Goal: Navigation & Orientation: Find specific page/section

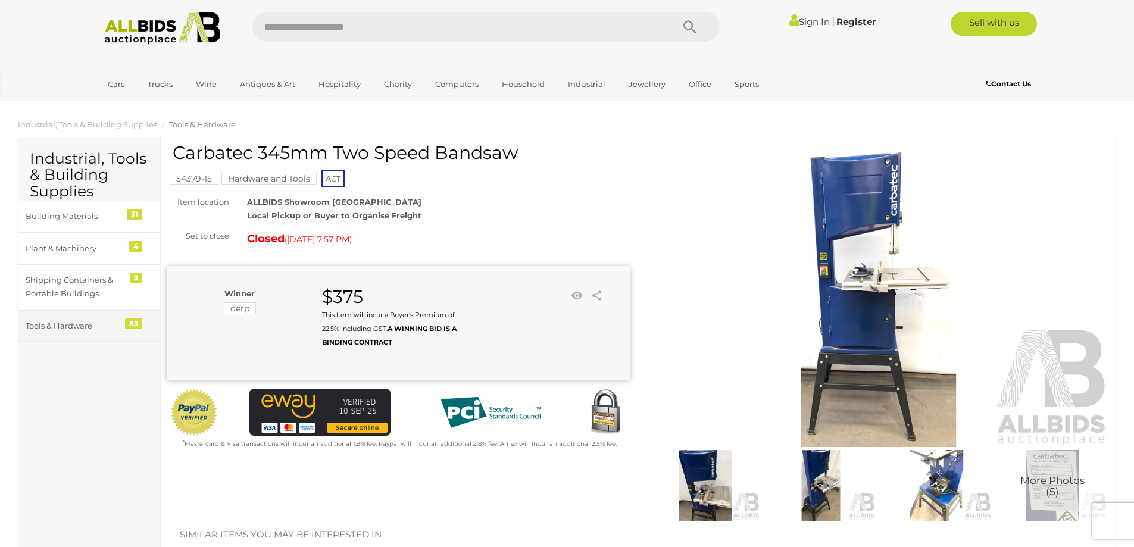
click at [85, 325] on div "Tools & Hardware" at bounding box center [75, 326] width 98 height 14
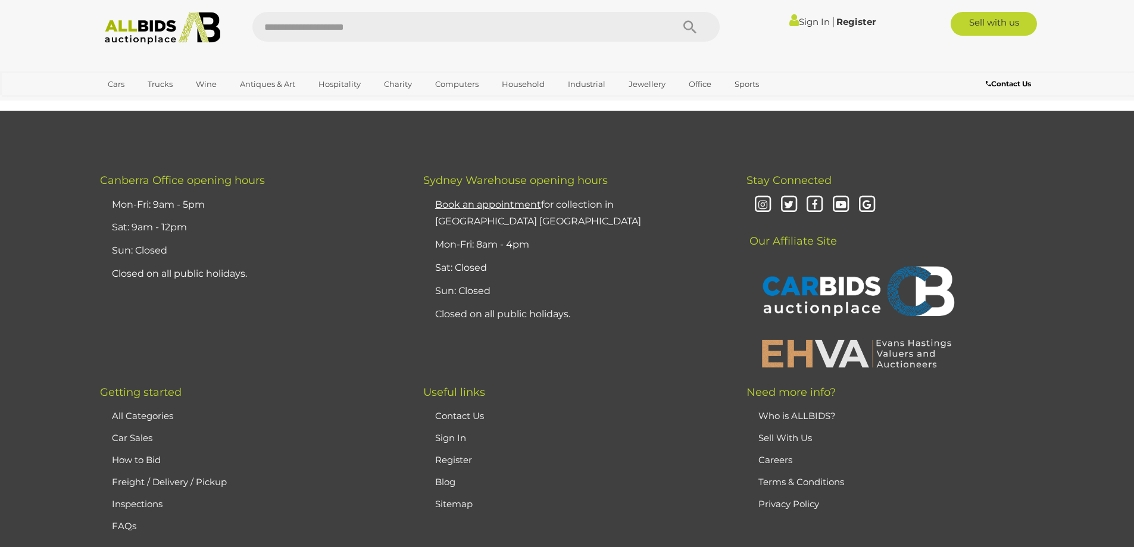
scroll to position [9737, 0]
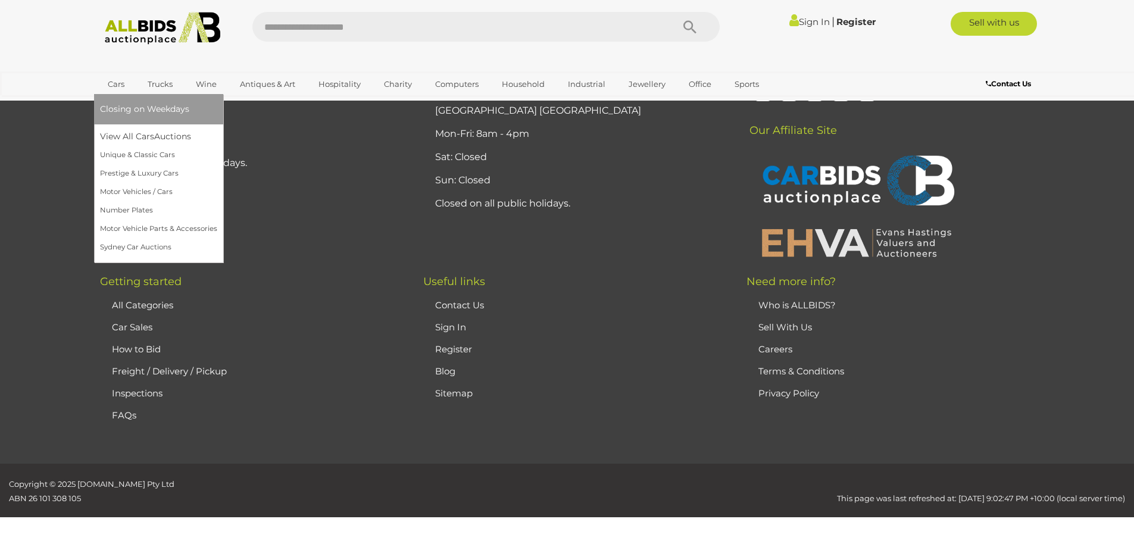
click at [114, 82] on link "Cars" at bounding box center [116, 84] width 32 height 20
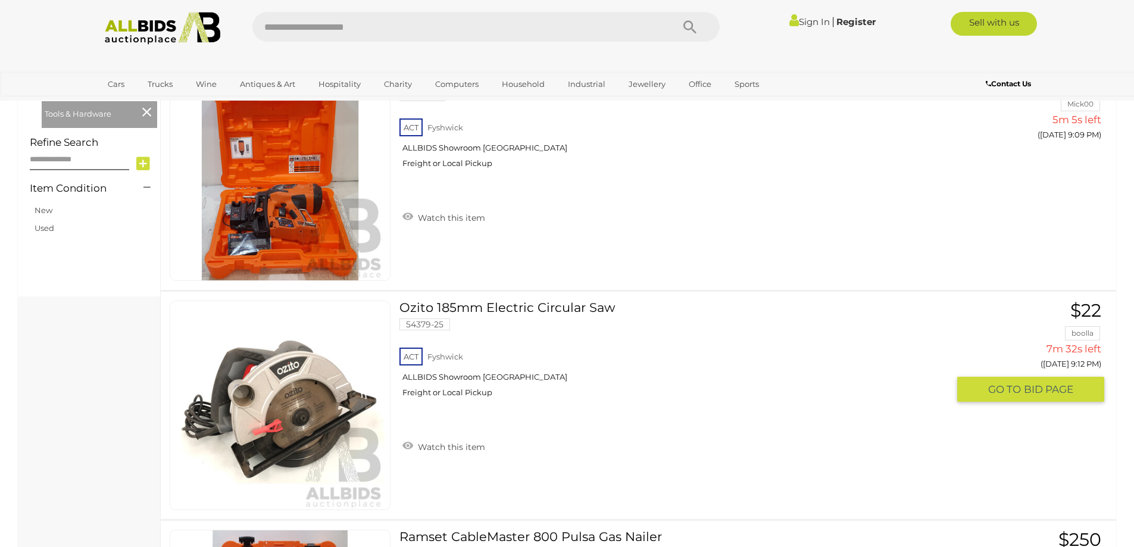
scroll to position [238, 0]
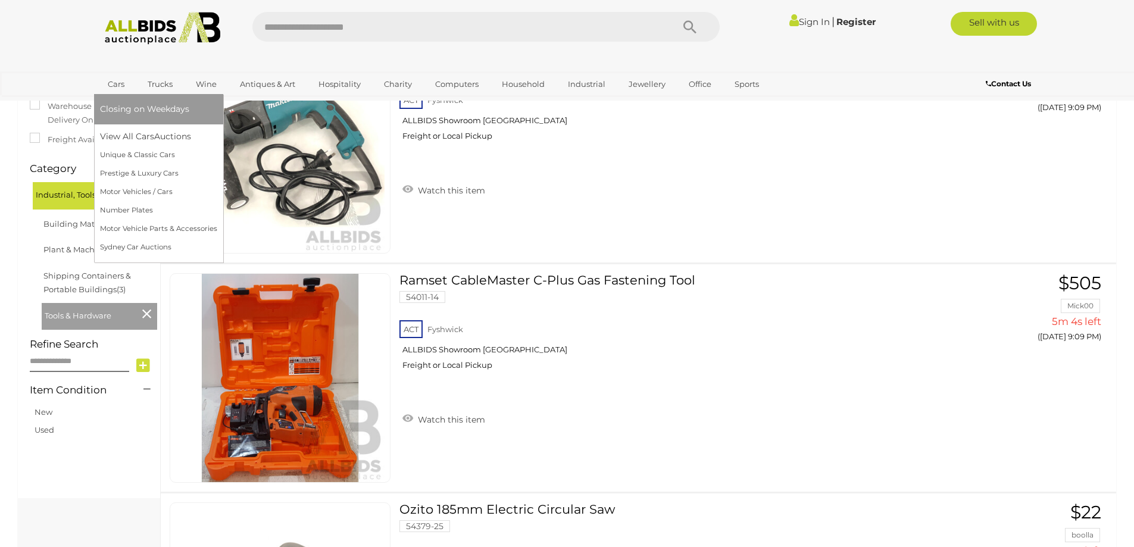
click at [113, 80] on link "Cars" at bounding box center [116, 84] width 32 height 20
click at [144, 136] on link "View All Cars Auctions" at bounding box center [158, 136] width 117 height 18
